Goal: Find specific fact: Find specific fact

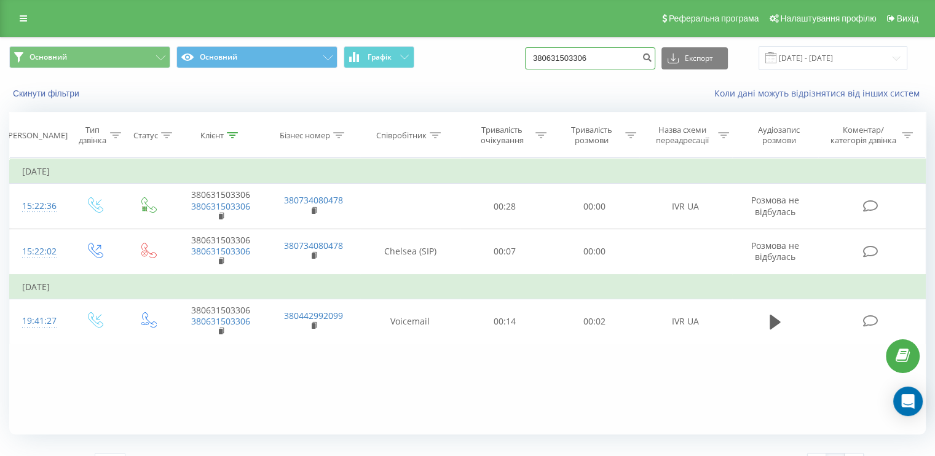
drag, startPoint x: 0, startPoint y: 0, endPoint x: 481, endPoint y: 59, distance: 485.0
click at [481, 59] on div "Основний Основний Графік 380631503306 Експорт .csv .xls .xlsx [DATE] - [DATE]" at bounding box center [467, 58] width 917 height 24
paste input "75555335"
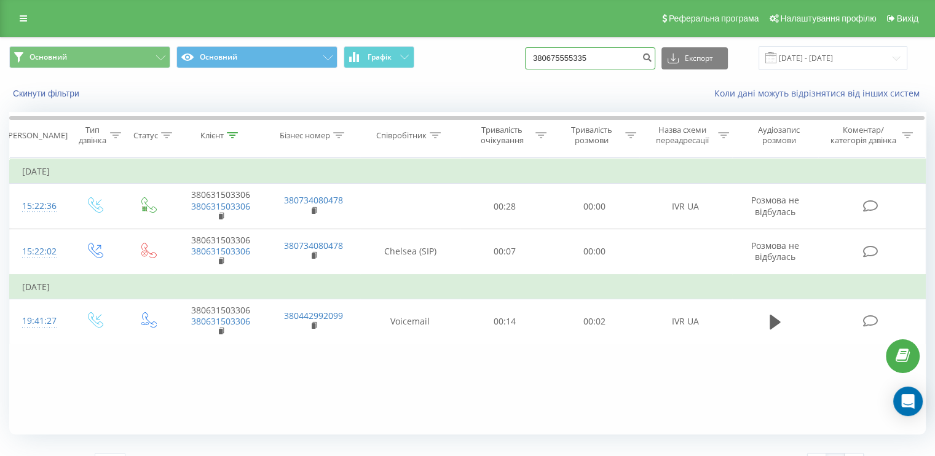
type input "380675555335"
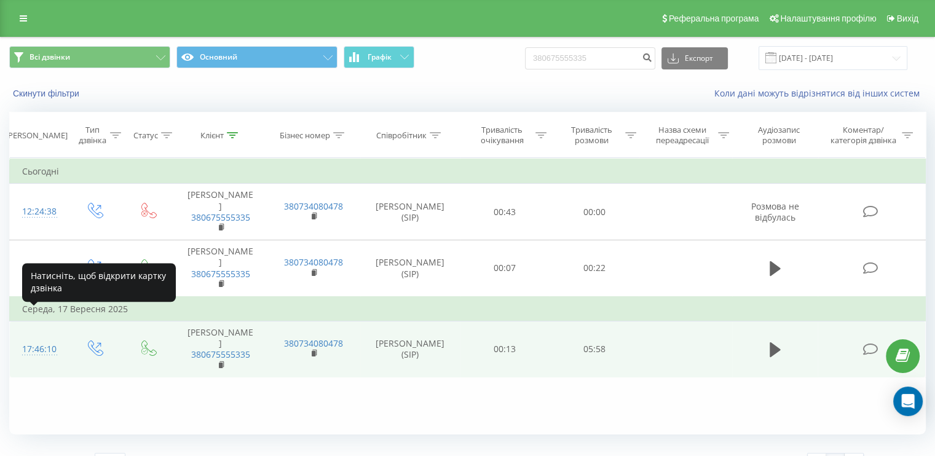
click at [46, 338] on div "17:46:10" at bounding box center [38, 350] width 33 height 24
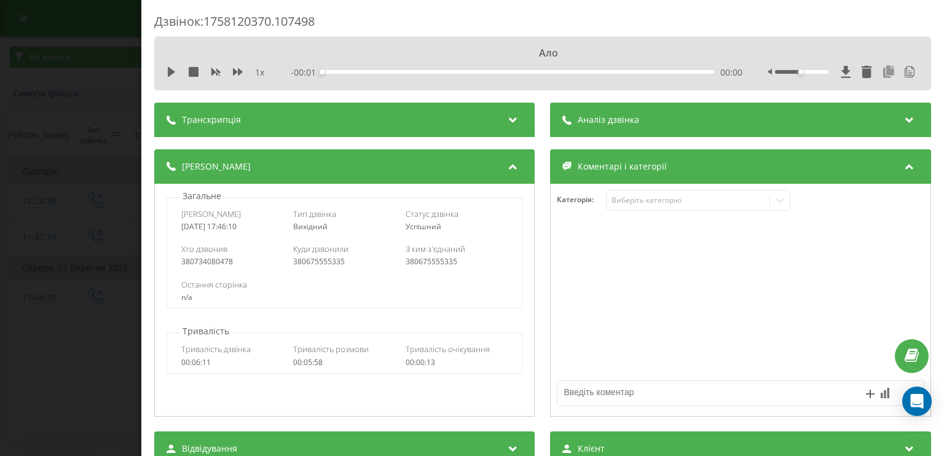
click at [882, 76] on icon at bounding box center [889, 72] width 15 height 12
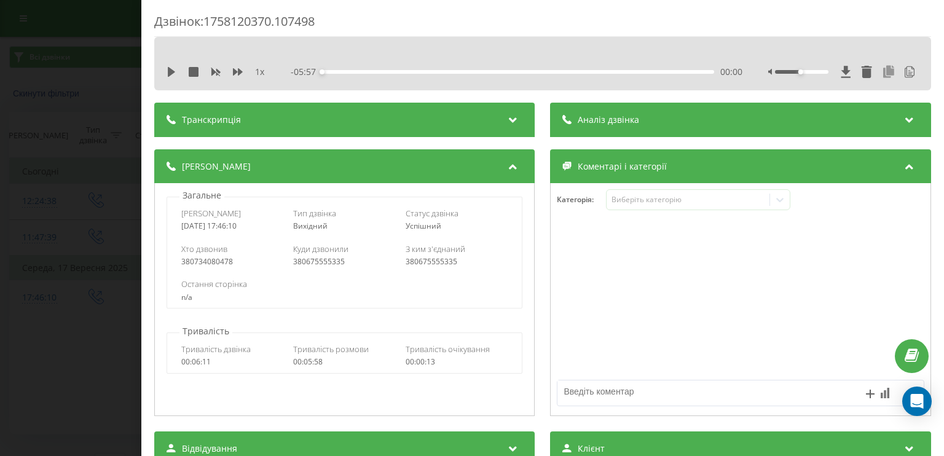
click at [882, 71] on icon at bounding box center [889, 72] width 15 height 12
